Goal: Task Accomplishment & Management: Manage account settings

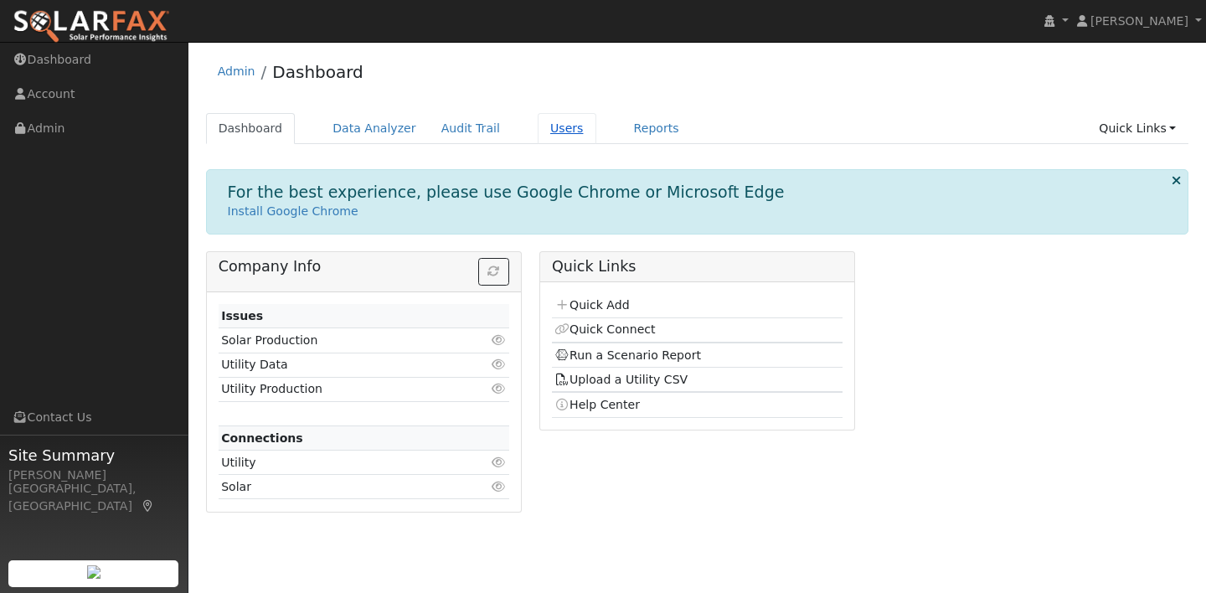
click at [555, 124] on link "Users" at bounding box center [567, 128] width 59 height 31
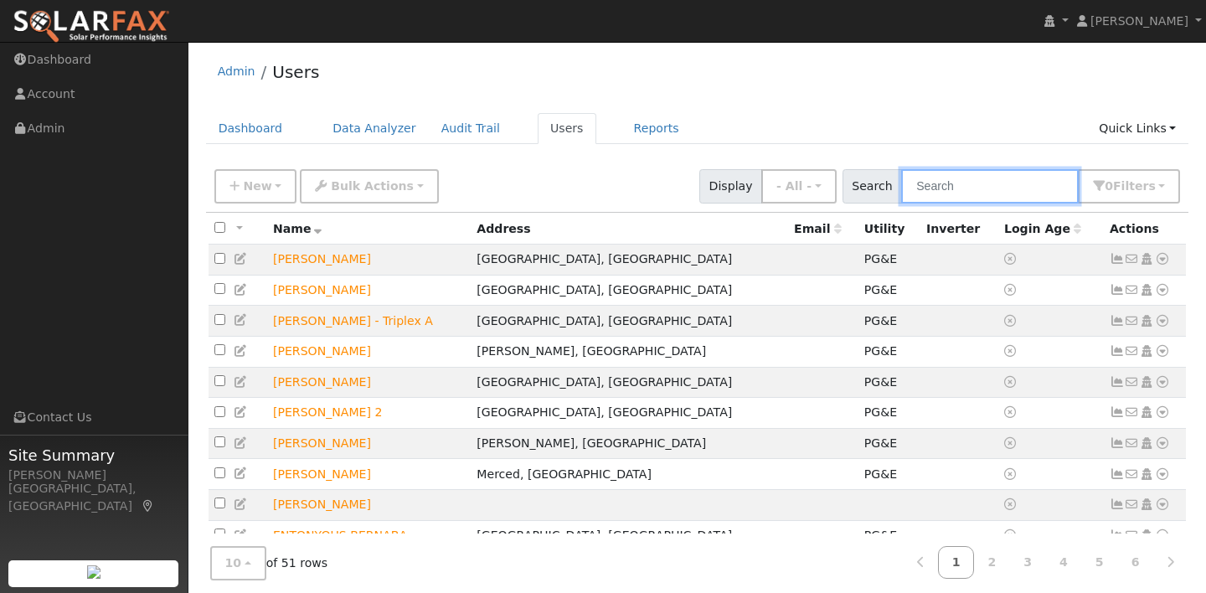
click at [1025, 189] on input "text" at bounding box center [991, 186] width 178 height 34
type input "a"
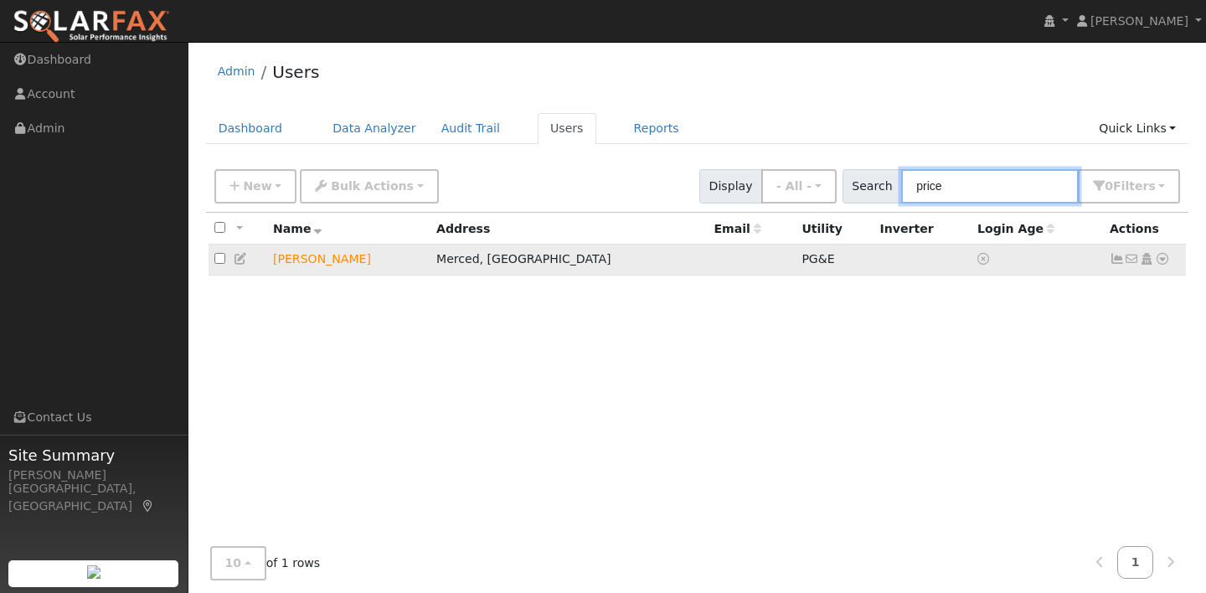
type input "price"
click at [1117, 262] on icon at bounding box center [1117, 259] width 15 height 12
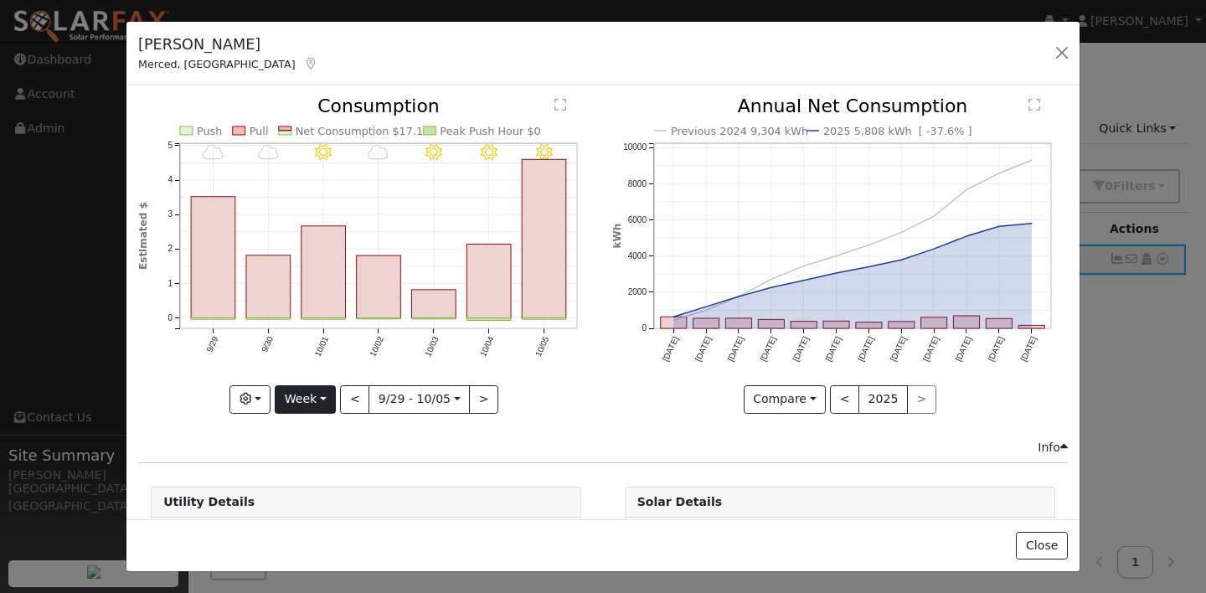
click at [330, 403] on button "Week" at bounding box center [305, 399] width 61 height 28
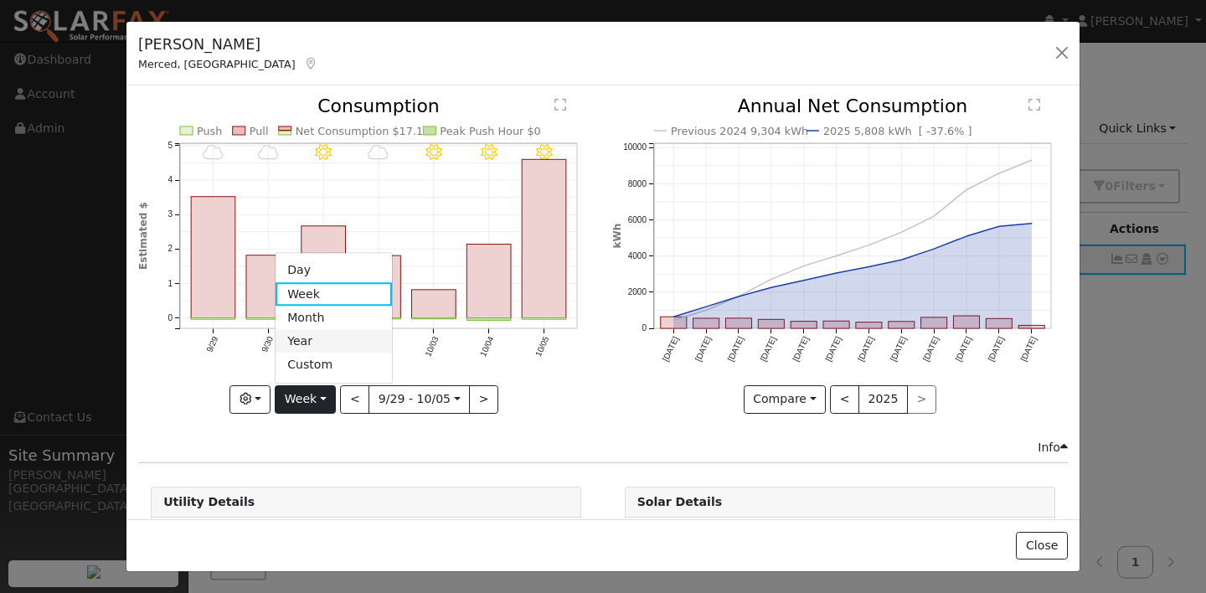
click at [326, 345] on link "Year" at bounding box center [334, 341] width 116 height 23
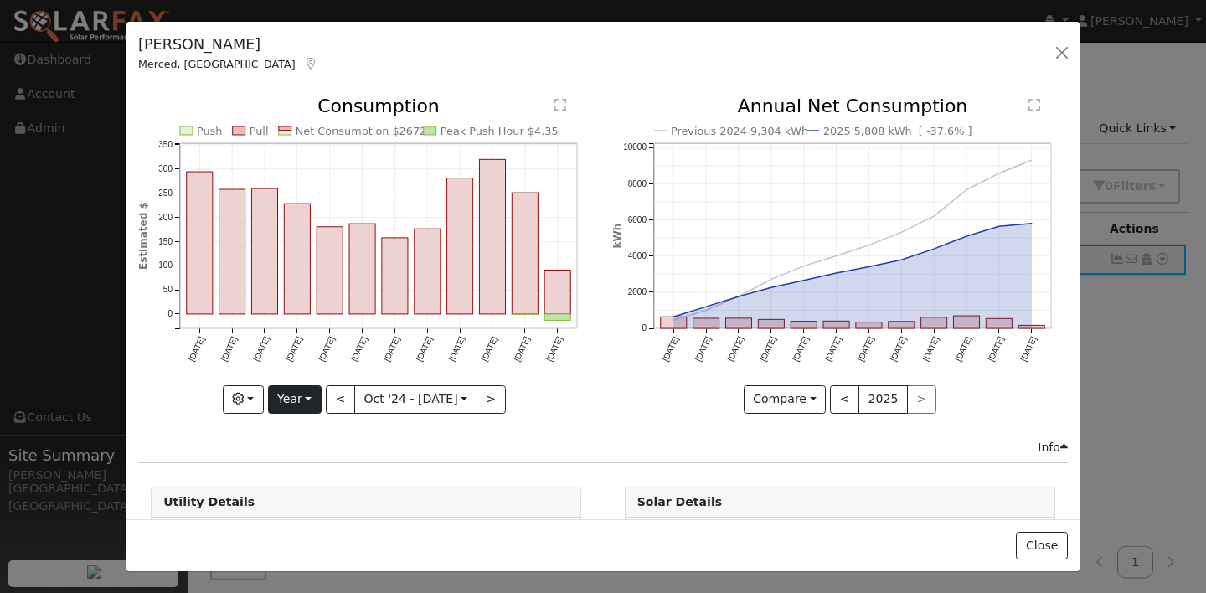
click at [310, 400] on button "Year" at bounding box center [295, 399] width 54 height 28
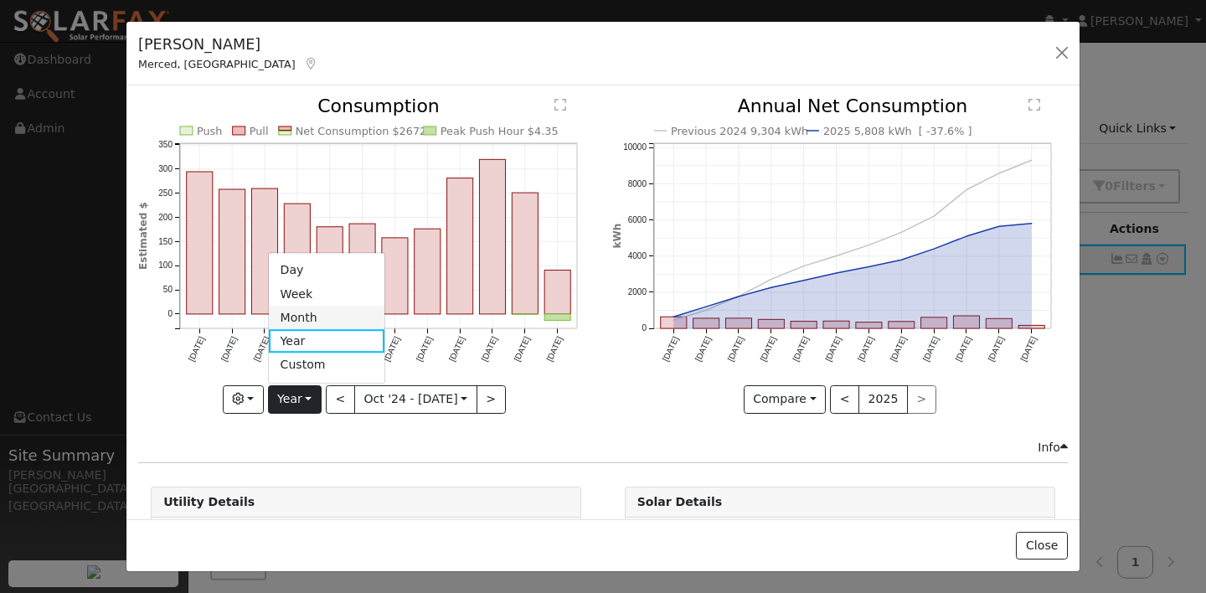
click at [313, 316] on link "Month" at bounding box center [327, 317] width 116 height 23
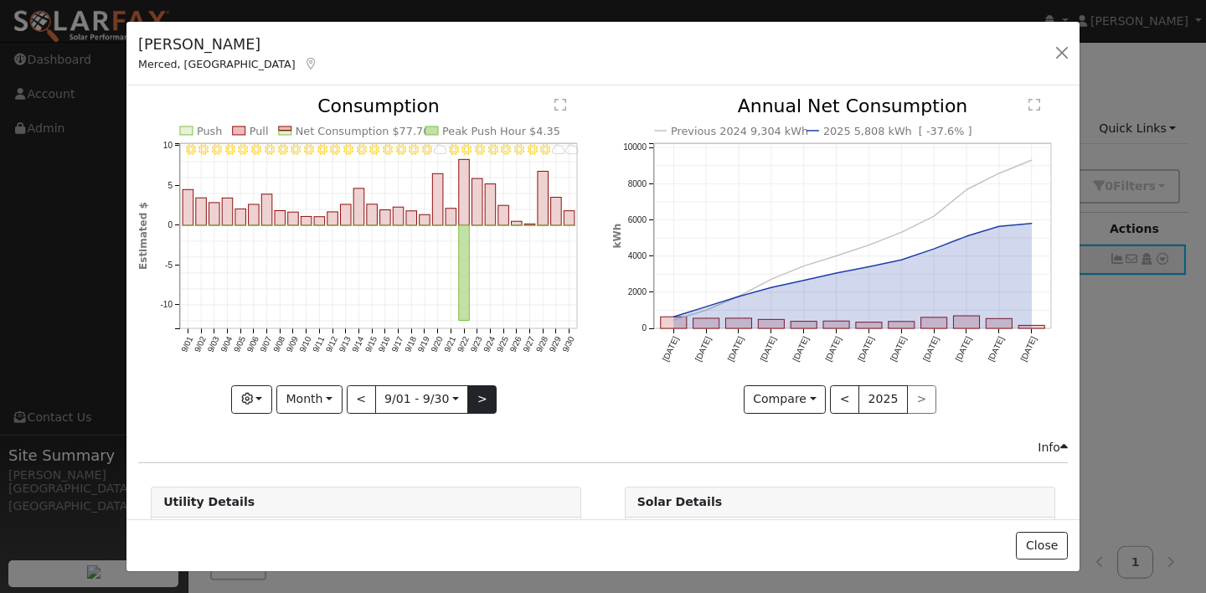
click at [476, 407] on button ">" at bounding box center [482, 399] width 29 height 28
type input "[DATE]"
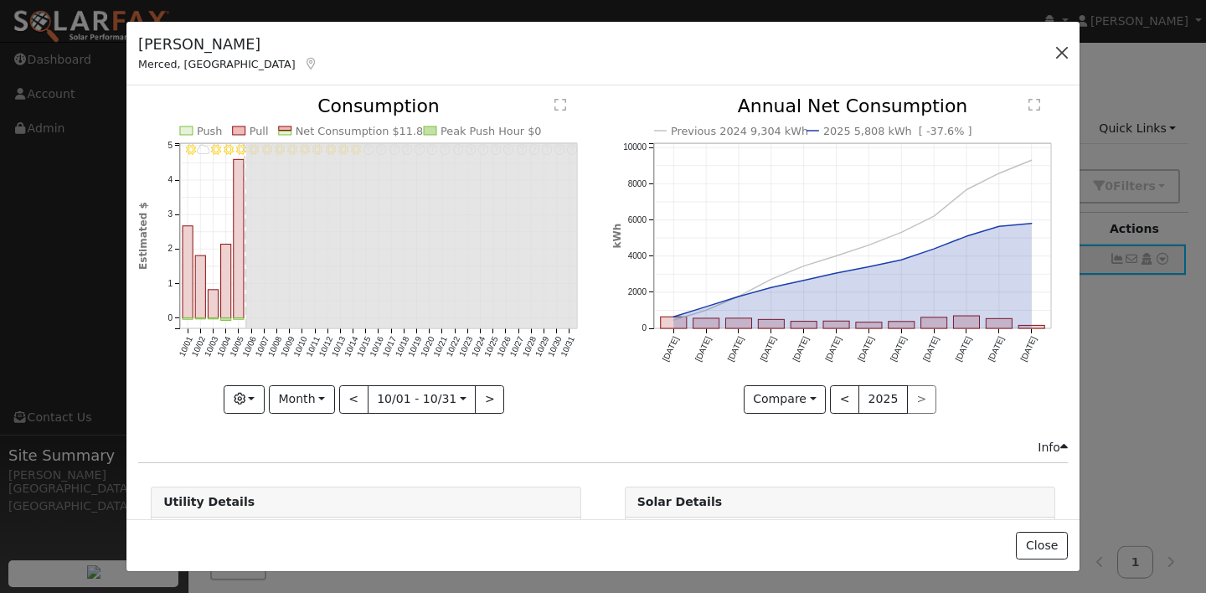
click at [1063, 49] on button "button" at bounding box center [1062, 52] width 23 height 23
